Goal: Navigation & Orientation: Find specific page/section

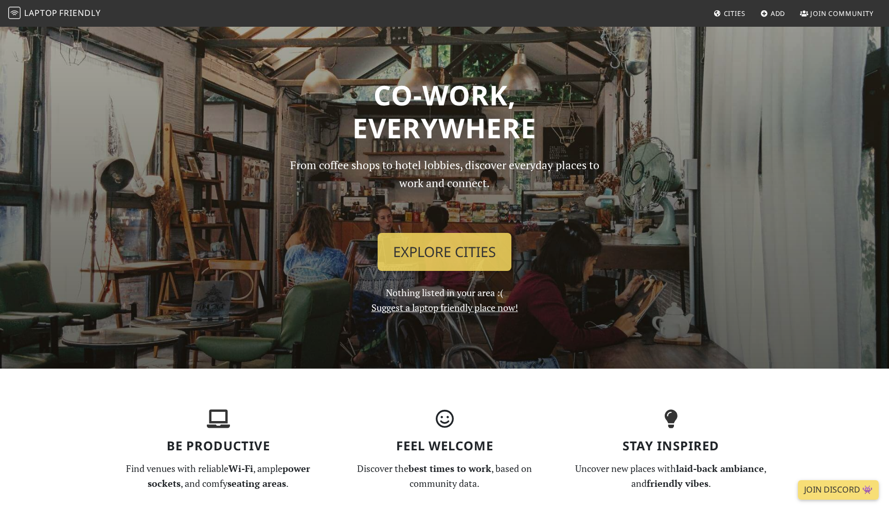
click at [444, 261] on link "Explore Cities" at bounding box center [445, 252] width 134 height 38
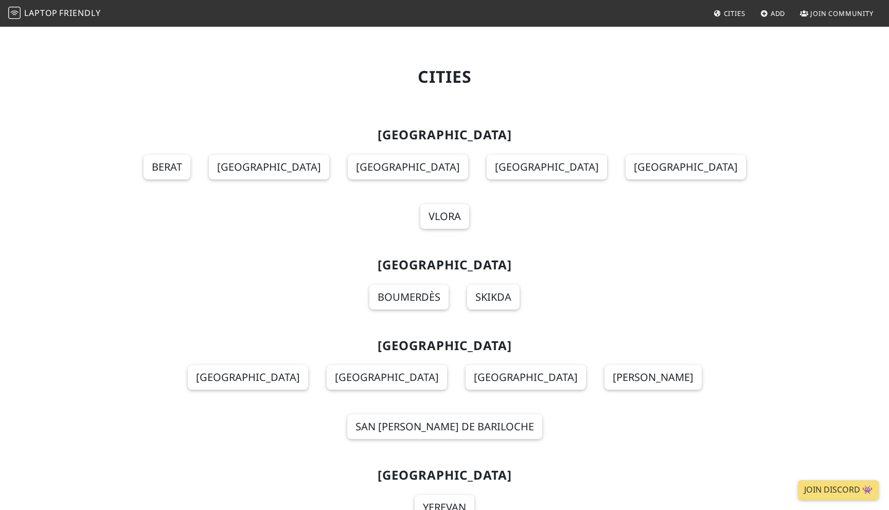
scroll to position [4574, 0]
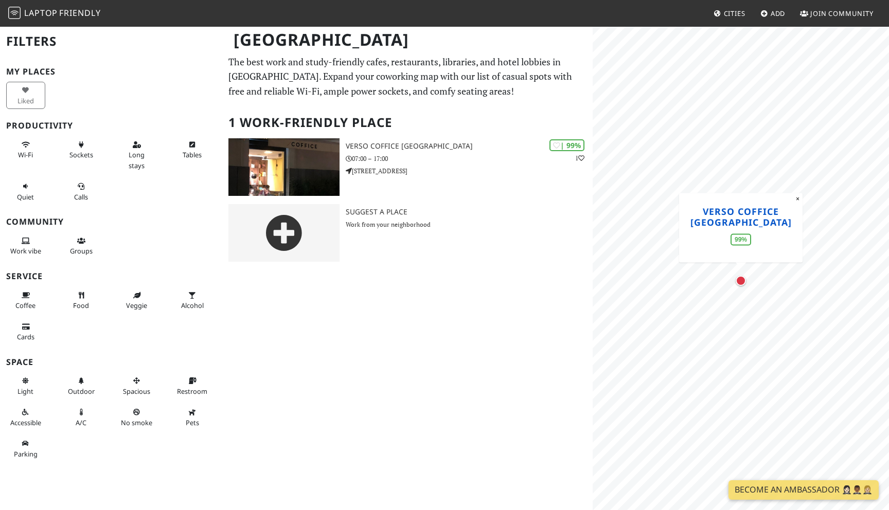
click at [748, 218] on link "Verso Coffice Catania" at bounding box center [740, 216] width 101 height 23
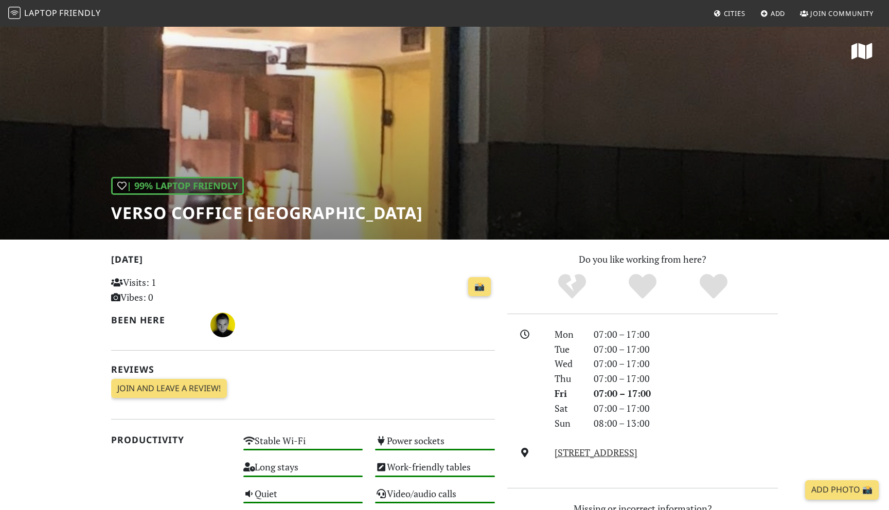
click at [173, 207] on h1 "Verso Coffice [GEOGRAPHIC_DATA]" at bounding box center [267, 213] width 312 height 20
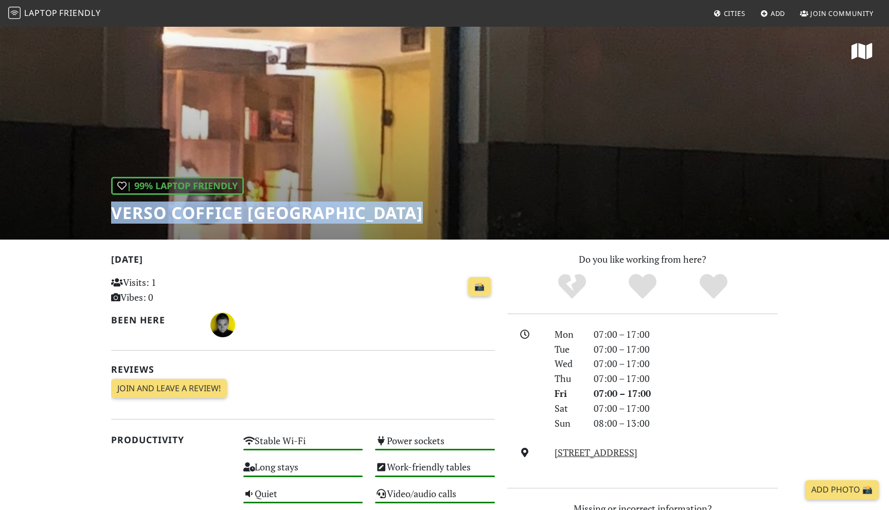
click at [173, 207] on h1 "Verso Coffice [GEOGRAPHIC_DATA]" at bounding box center [267, 213] width 312 height 20
copy div "Verso Coffice [GEOGRAPHIC_DATA]"
